Goal: Transaction & Acquisition: Purchase product/service

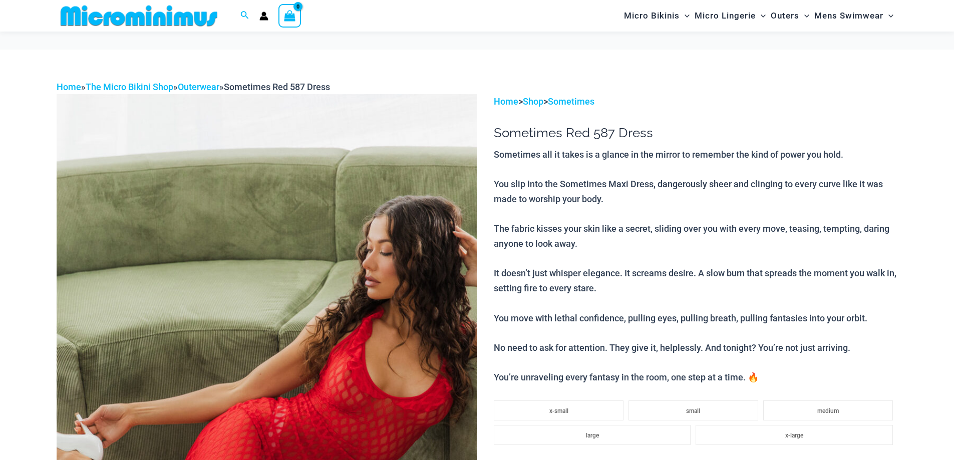
scroll to position [150, 0]
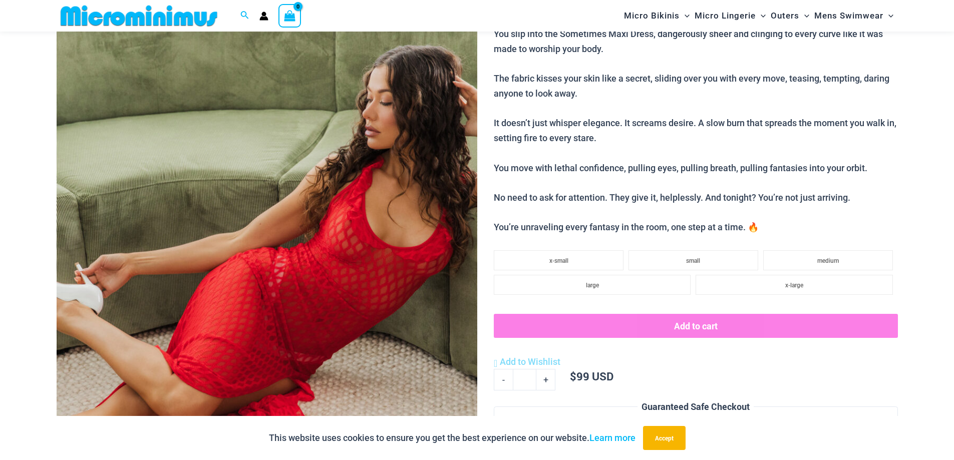
click at [406, 183] on img at bounding box center [267, 259] width 421 height 631
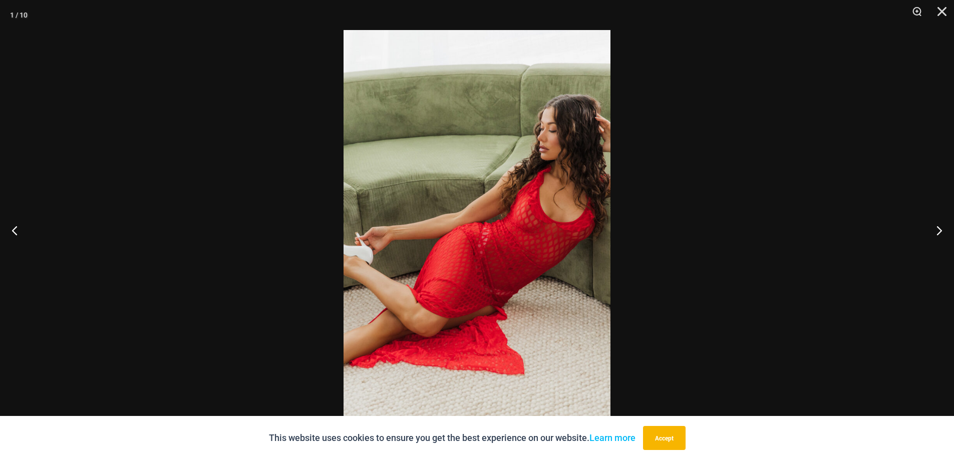
click at [501, 196] on img at bounding box center [477, 230] width 267 height 400
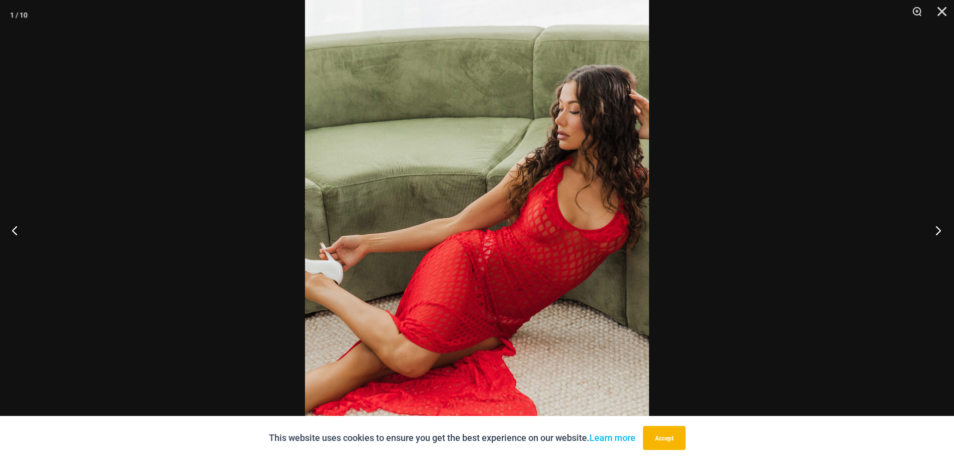
click at [937, 230] on button "Next" at bounding box center [935, 230] width 38 height 50
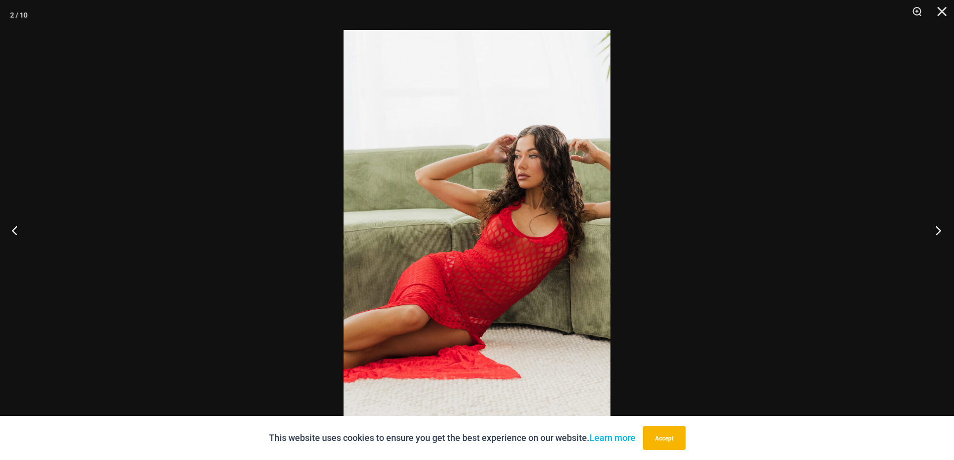
click at [937, 230] on button "Next" at bounding box center [935, 230] width 38 height 50
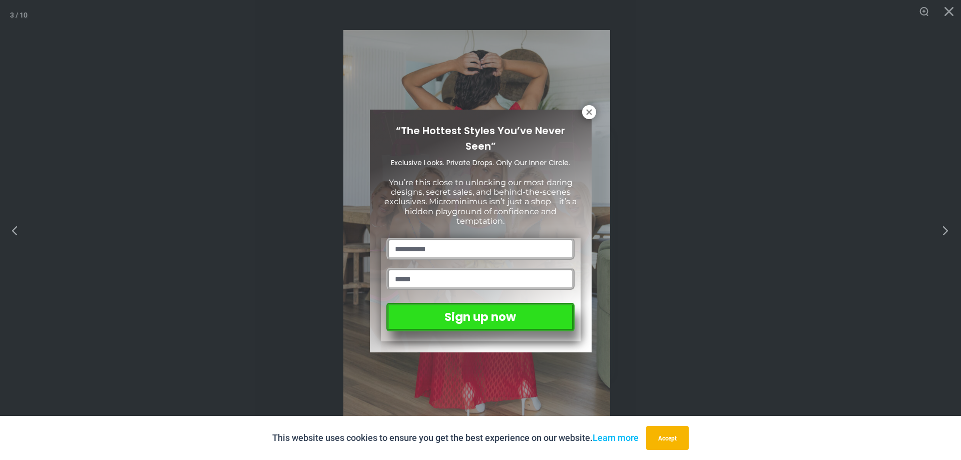
click at [937, 230] on div "“The Hottest Styles You’ve Never Seen” Exclusive Looks. Private Drops. Only Our…" at bounding box center [480, 230] width 961 height 460
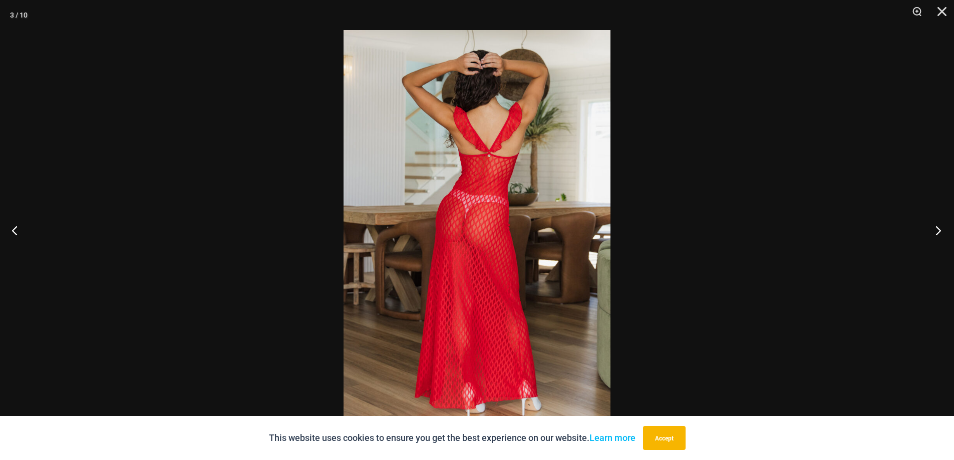
click at [937, 230] on button "Next" at bounding box center [935, 230] width 38 height 50
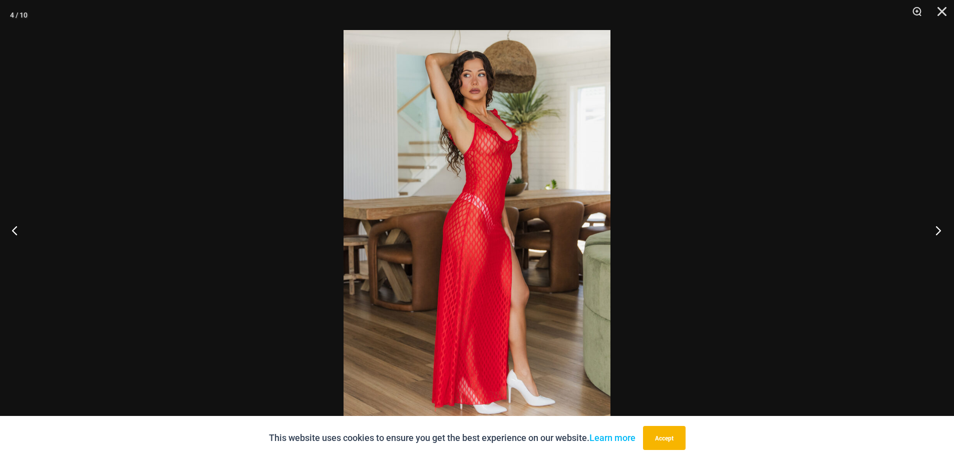
click at [937, 230] on button "Next" at bounding box center [935, 230] width 38 height 50
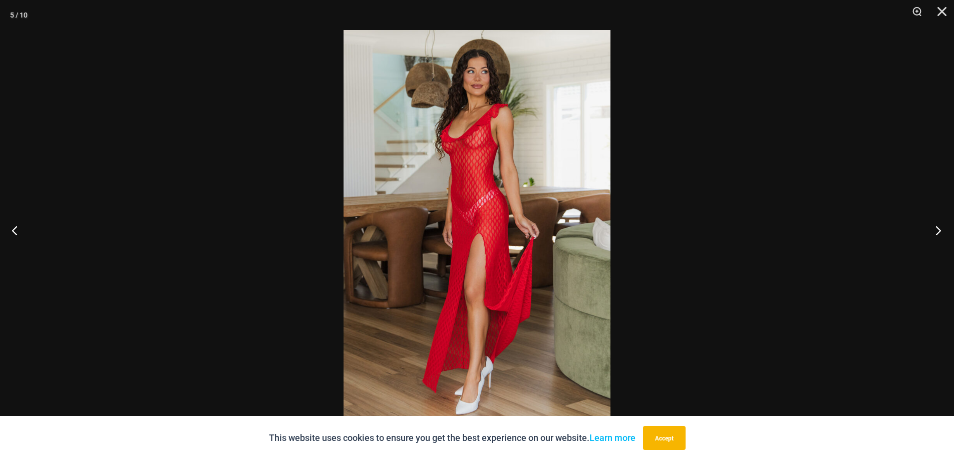
click at [937, 230] on button "Next" at bounding box center [935, 230] width 38 height 50
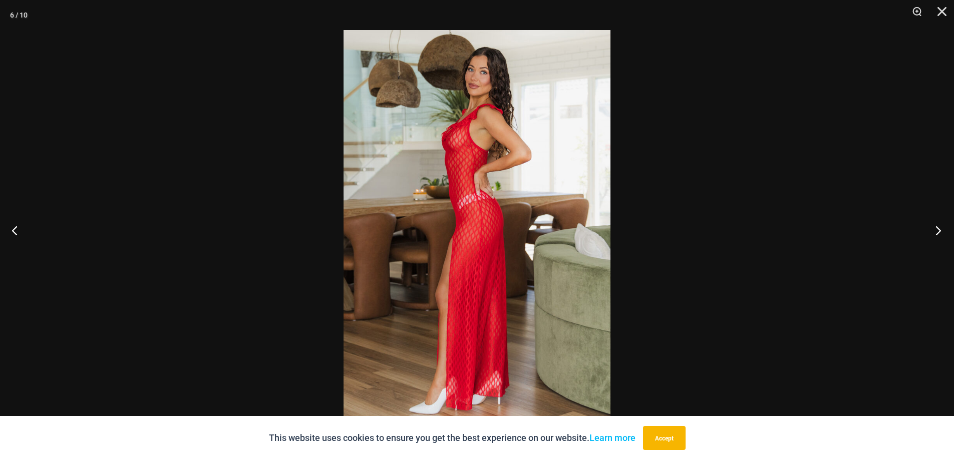
click at [937, 230] on button "Next" at bounding box center [935, 230] width 38 height 50
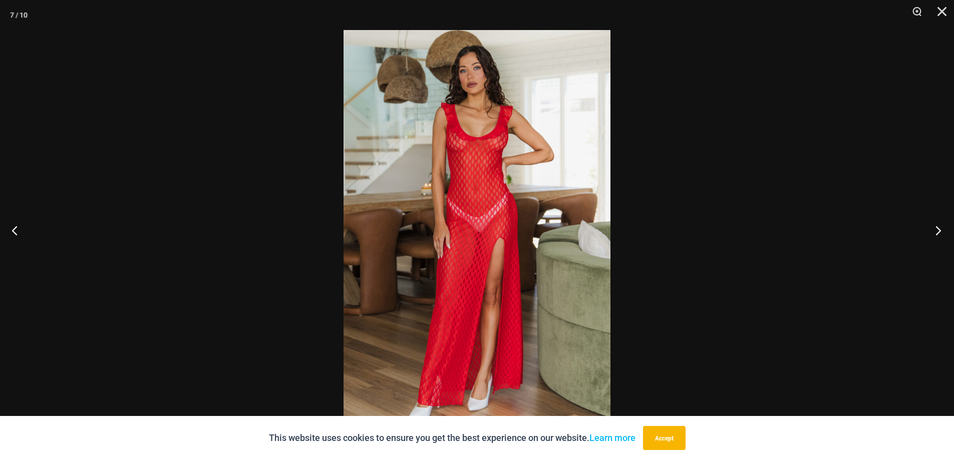
click at [937, 230] on button "Next" at bounding box center [935, 230] width 38 height 50
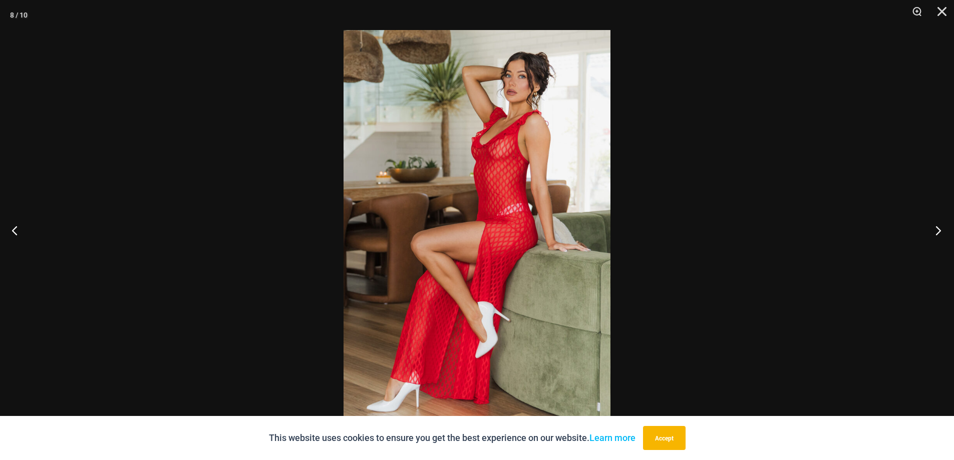
click at [937, 230] on button "Next" at bounding box center [935, 230] width 38 height 50
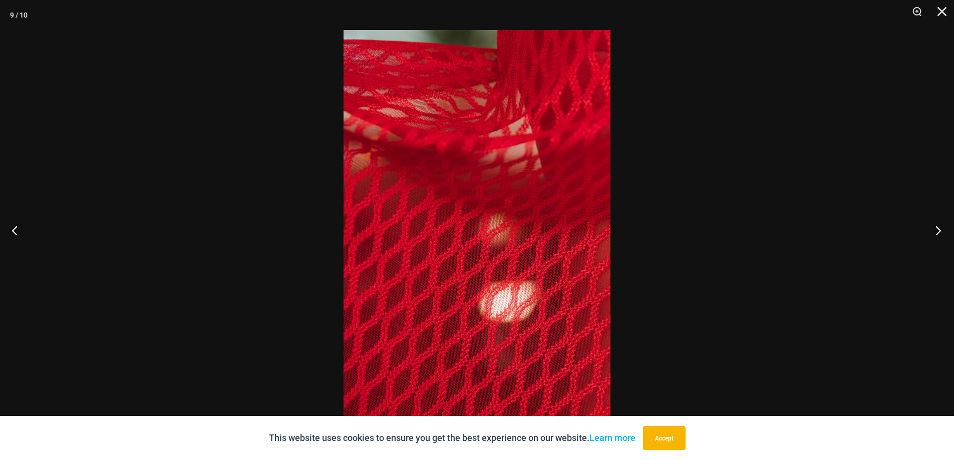
click at [937, 230] on button "Next" at bounding box center [935, 230] width 38 height 50
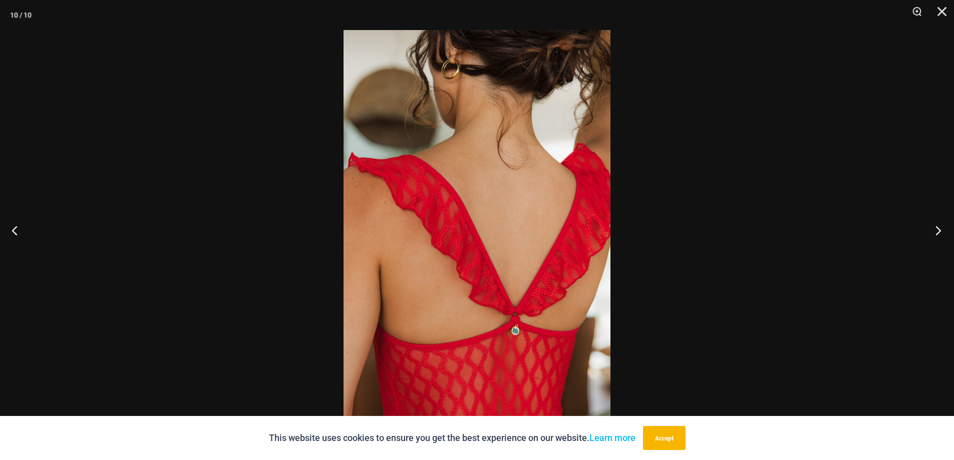
click at [937, 230] on button "Next" at bounding box center [935, 230] width 38 height 50
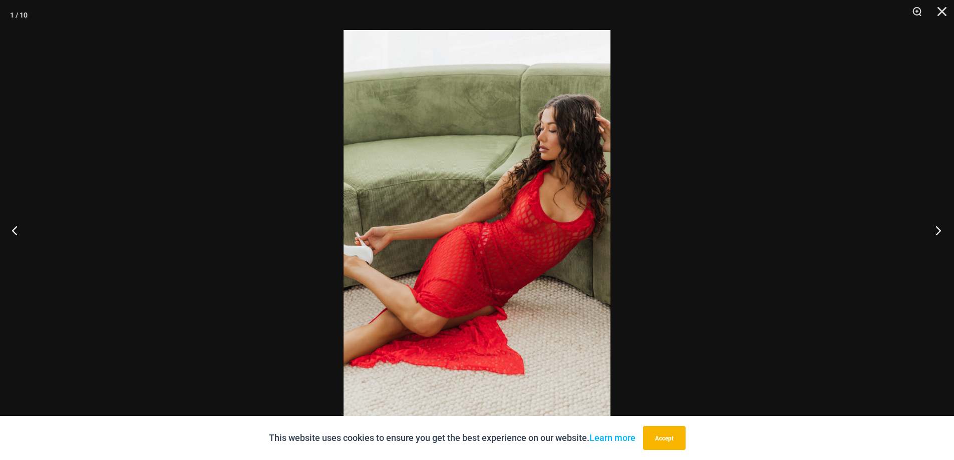
click at [937, 230] on button "Next" at bounding box center [935, 230] width 38 height 50
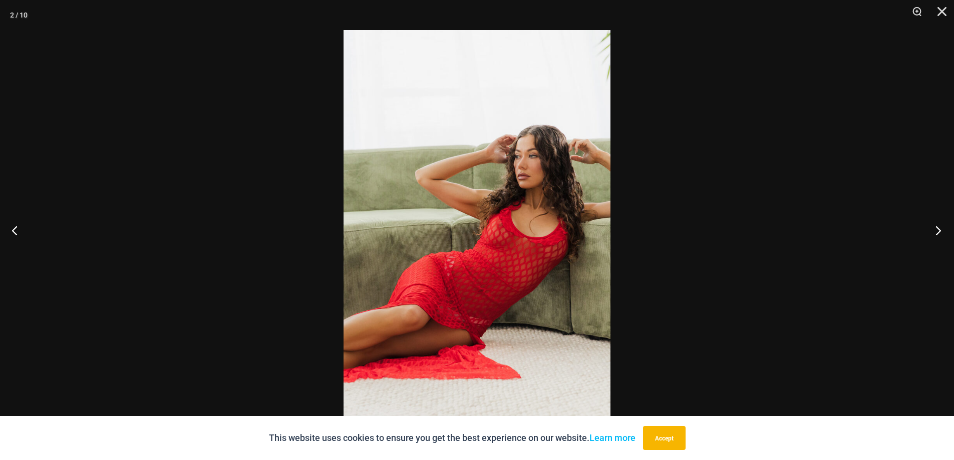
click at [937, 230] on button "Next" at bounding box center [935, 230] width 38 height 50
